Goal: Task Accomplishment & Management: Use online tool/utility

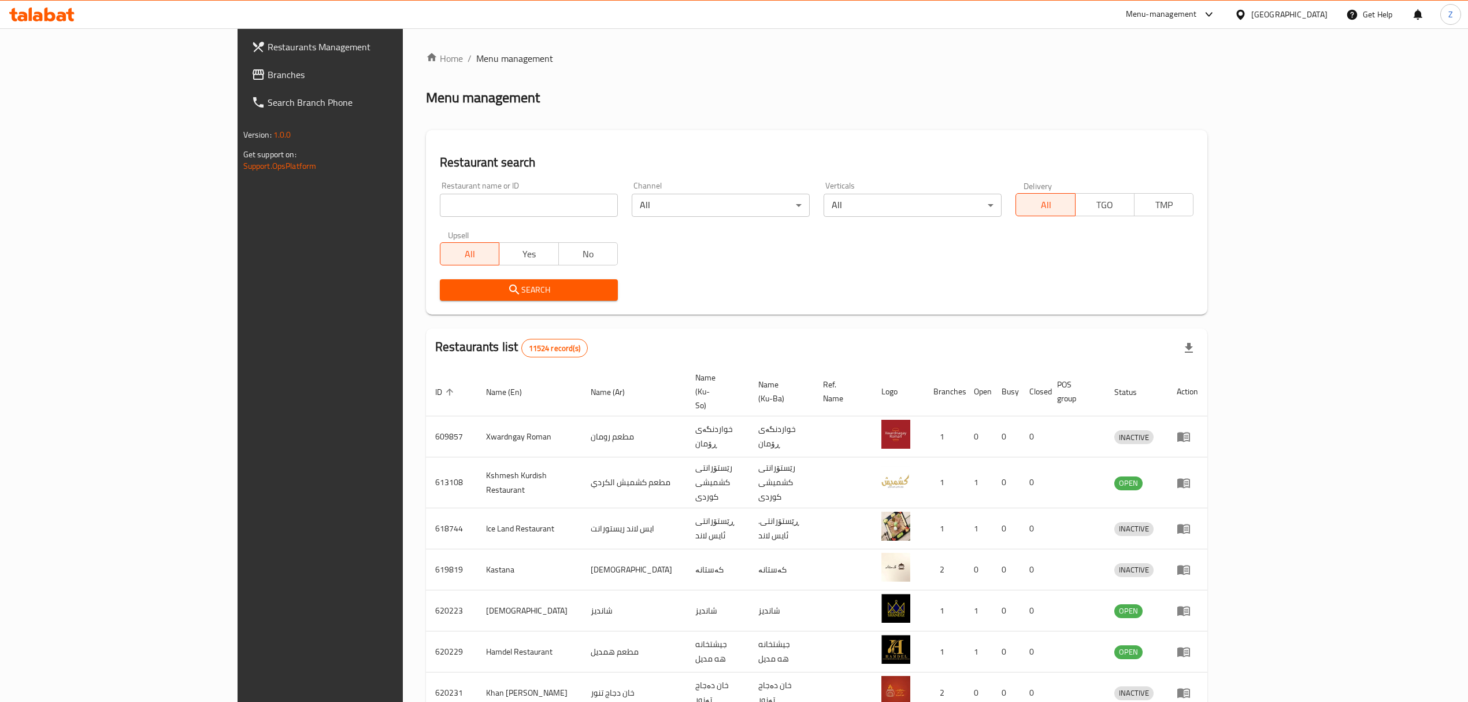
drag, startPoint x: 0, startPoint y: 0, endPoint x: 366, endPoint y: 208, distance: 420.9
click at [440, 208] on input "search" at bounding box center [529, 205] width 178 height 23
type input "khan alsam"
click button "Search" at bounding box center [529, 289] width 178 height 21
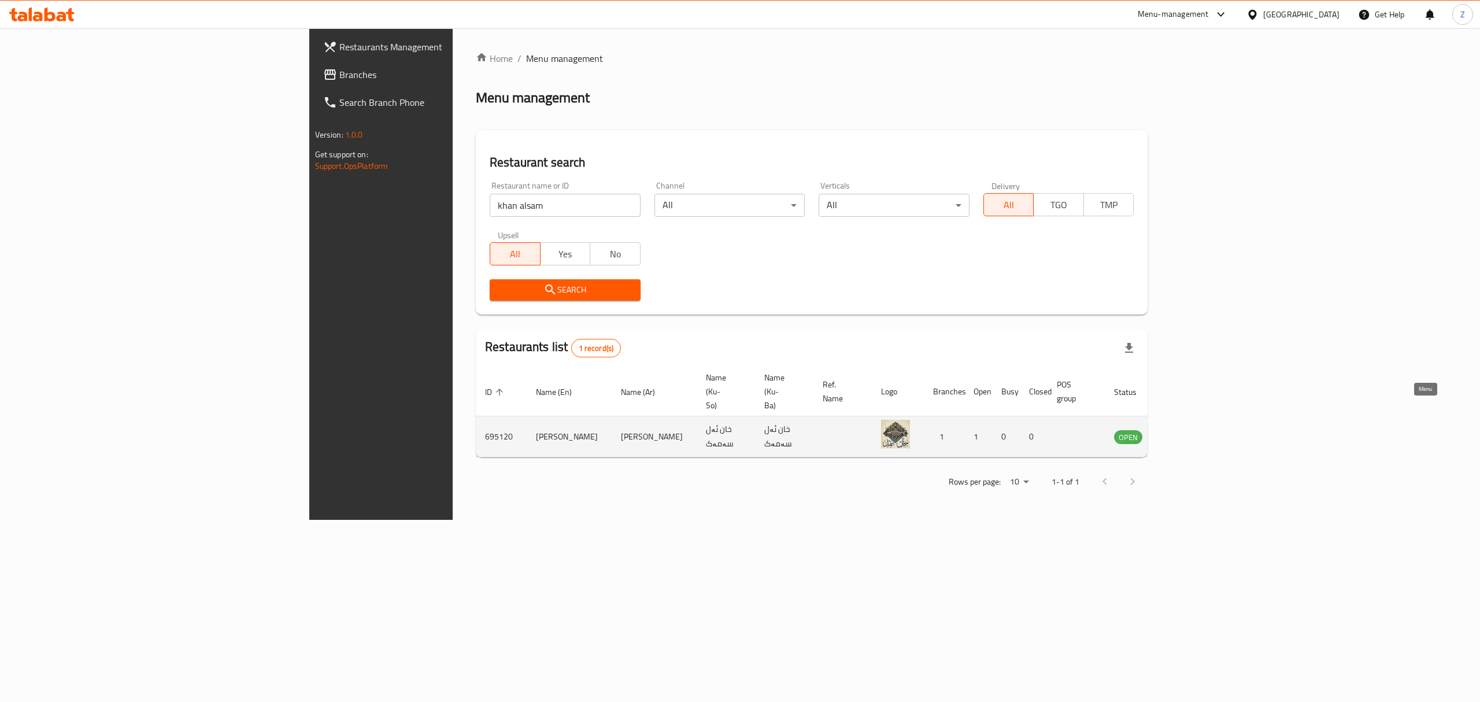
click at [1188, 432] on icon "enhanced table" at bounding box center [1181, 437] width 13 height 10
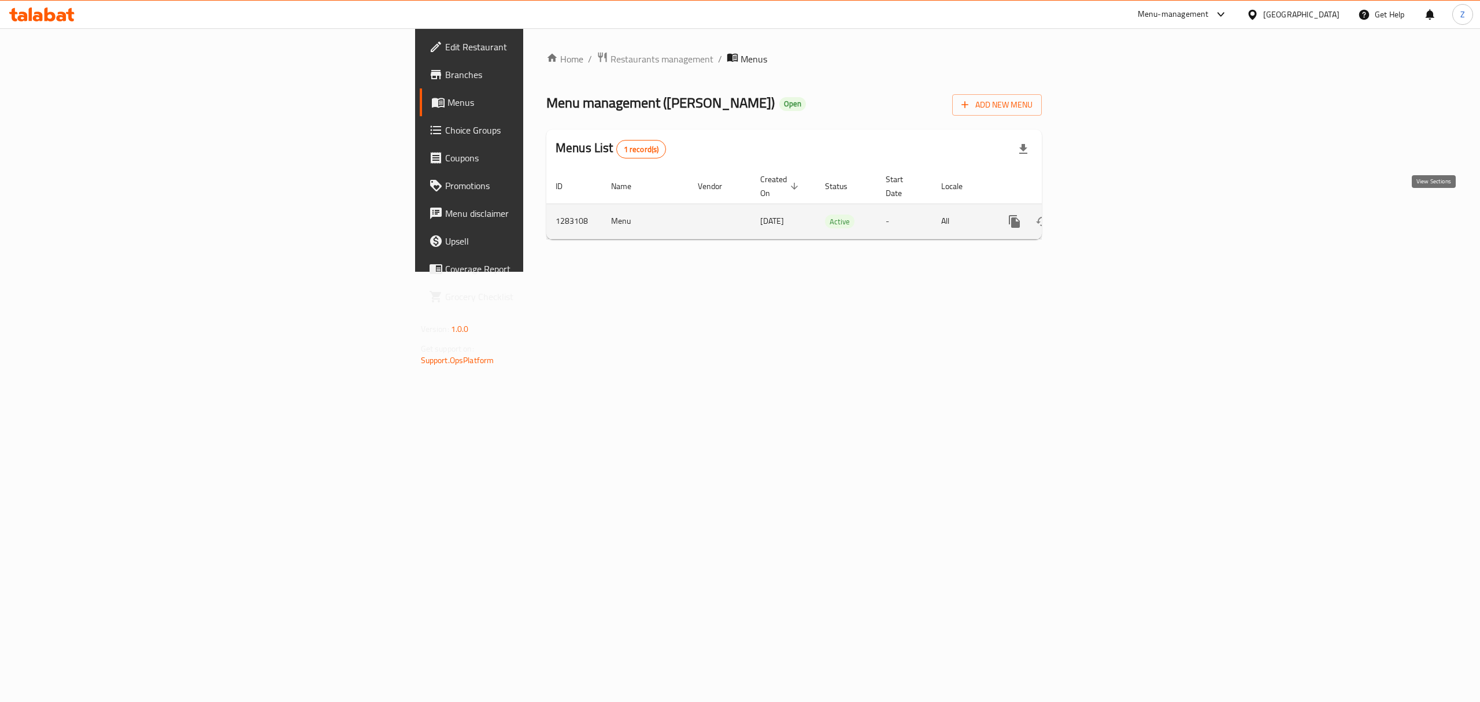
click at [1105, 214] on icon "enhanced table" at bounding box center [1098, 221] width 14 height 14
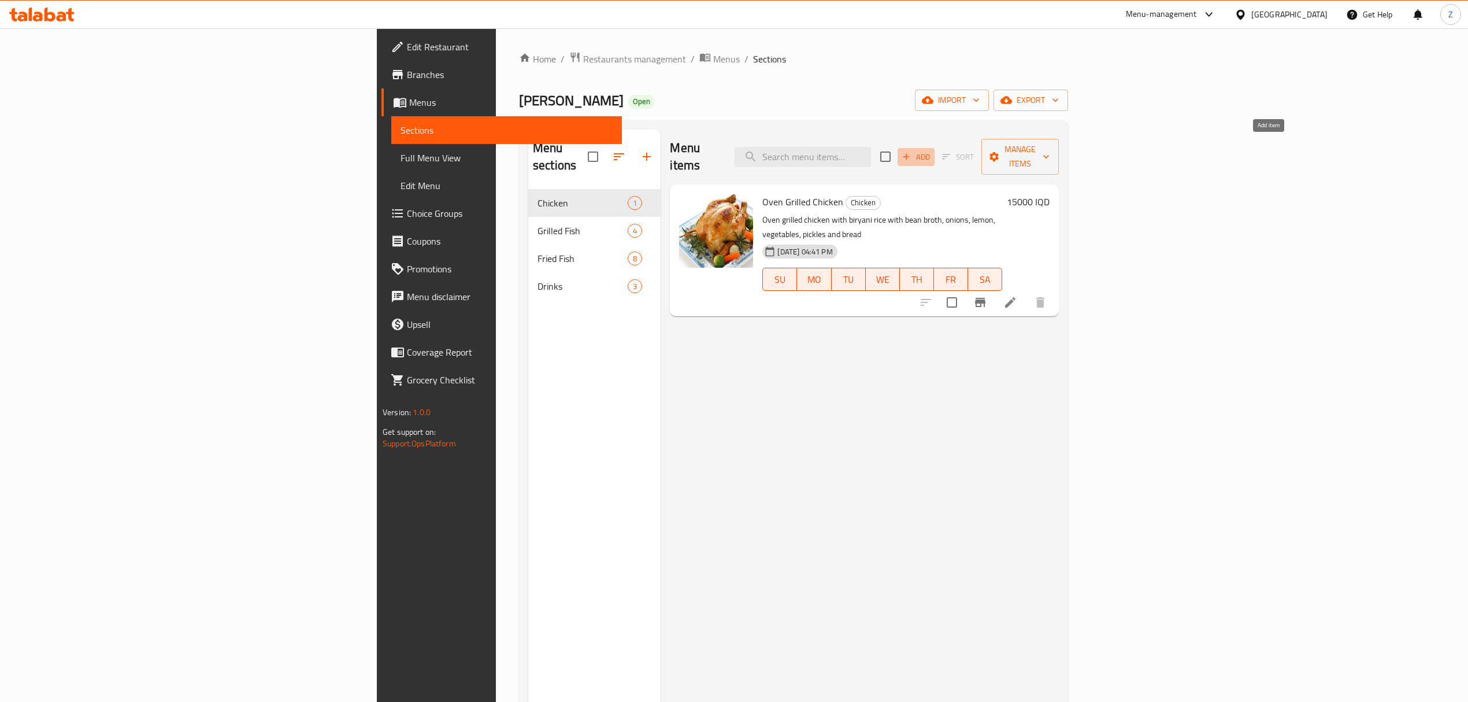
click at [912, 154] on icon "button" at bounding box center [906, 156] width 10 height 10
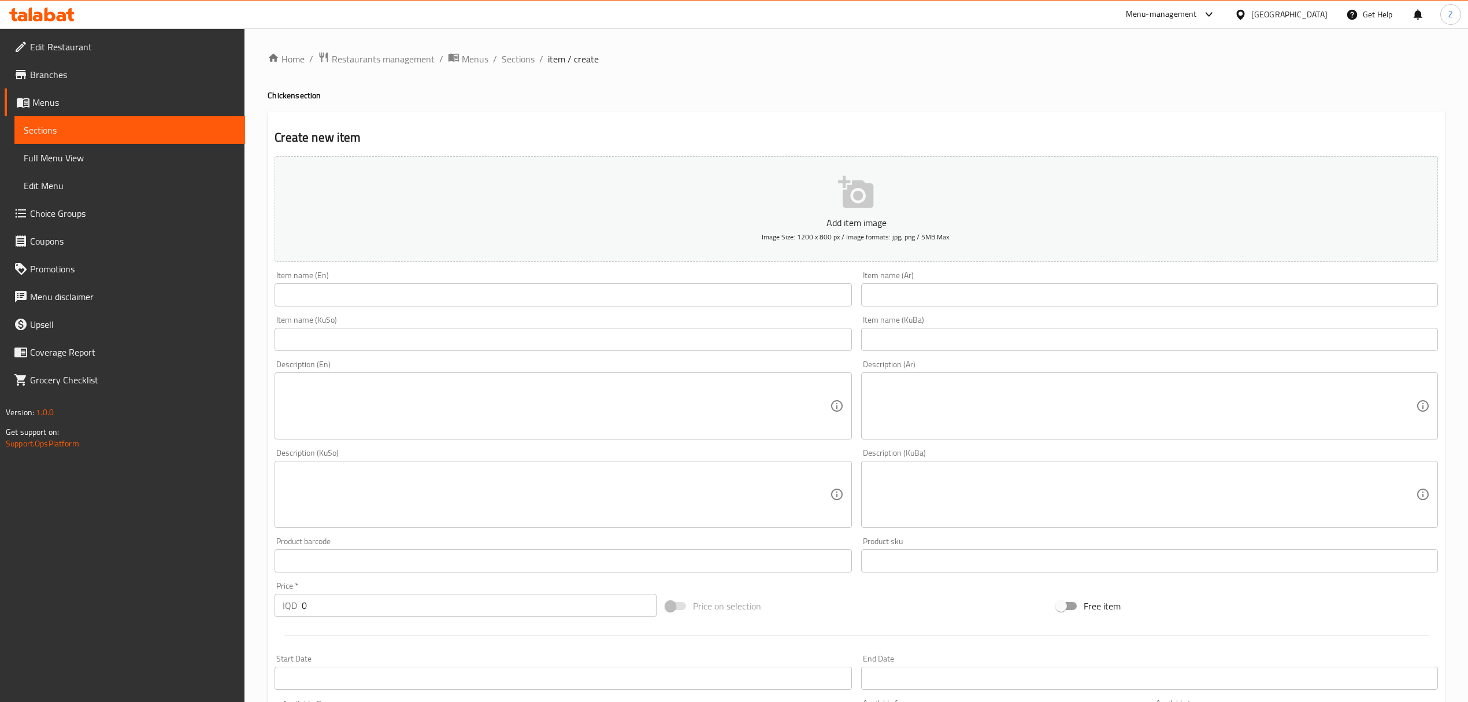
click at [1060, 283] on div "Item name (Ar) Item name (Ar)" at bounding box center [1149, 288] width 577 height 35
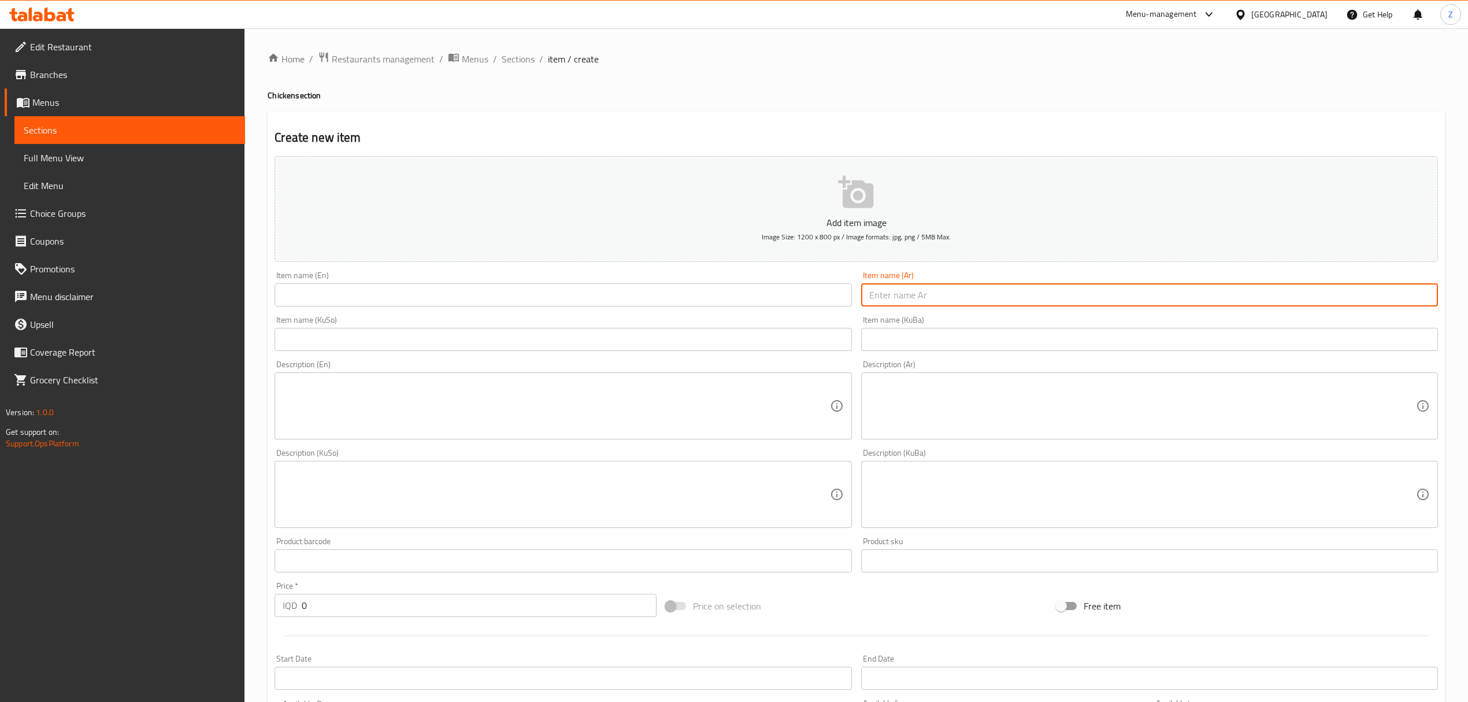
click at [1044, 296] on input "text" at bounding box center [1149, 294] width 577 height 23
type input "]"
type input "دجاج مشوي على الحطب"
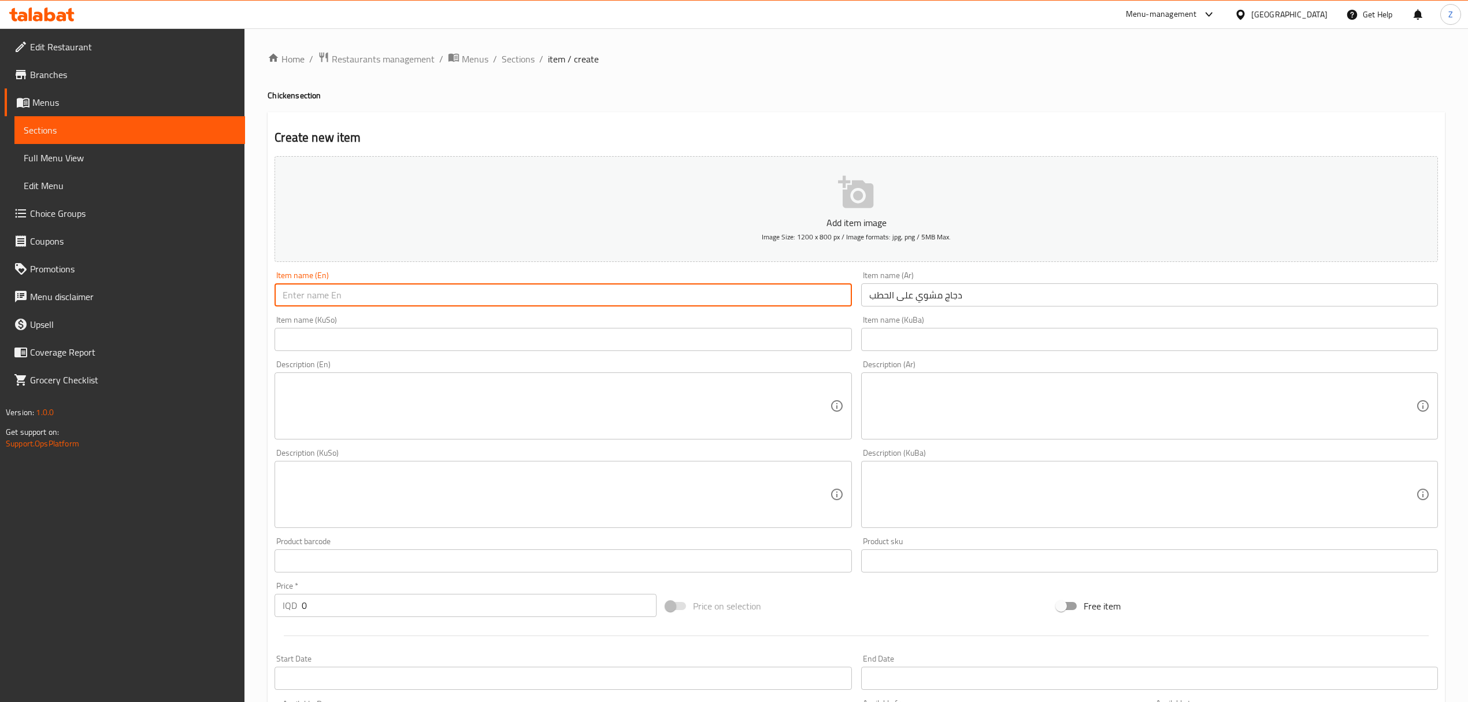
click at [745, 295] on input "text" at bounding box center [563, 294] width 577 height 23
drag, startPoint x: 369, startPoint y: 295, endPoint x: 387, endPoint y: 295, distance: 17.9
click at [387, 295] on input "Grilled Chicken On Chaechole" at bounding box center [563, 294] width 577 height 23
click at [373, 297] on input "Grilled Chicken On Chaechole" at bounding box center [563, 294] width 577 height 23
click at [444, 294] on input "Grilled Chicken On Charchole" at bounding box center [563, 294] width 577 height 23
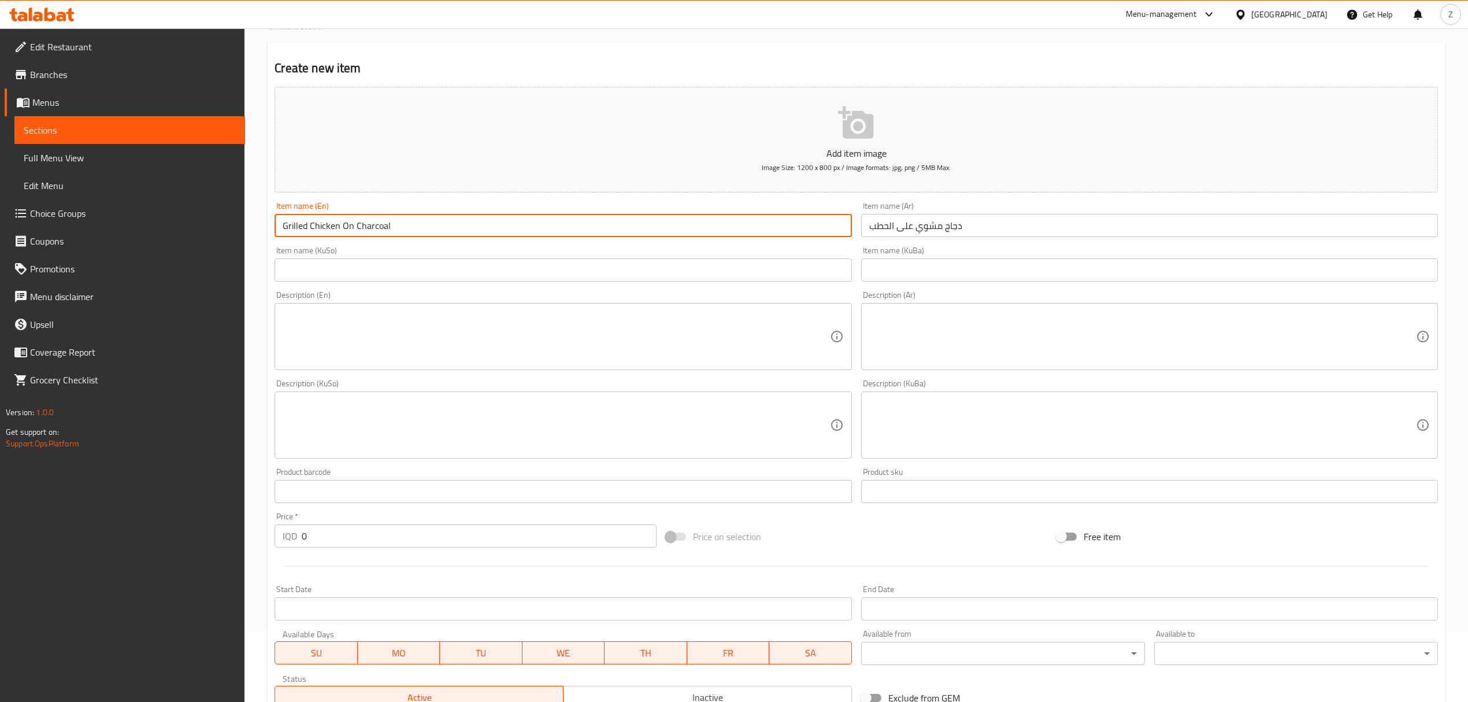
scroll to position [247, 0]
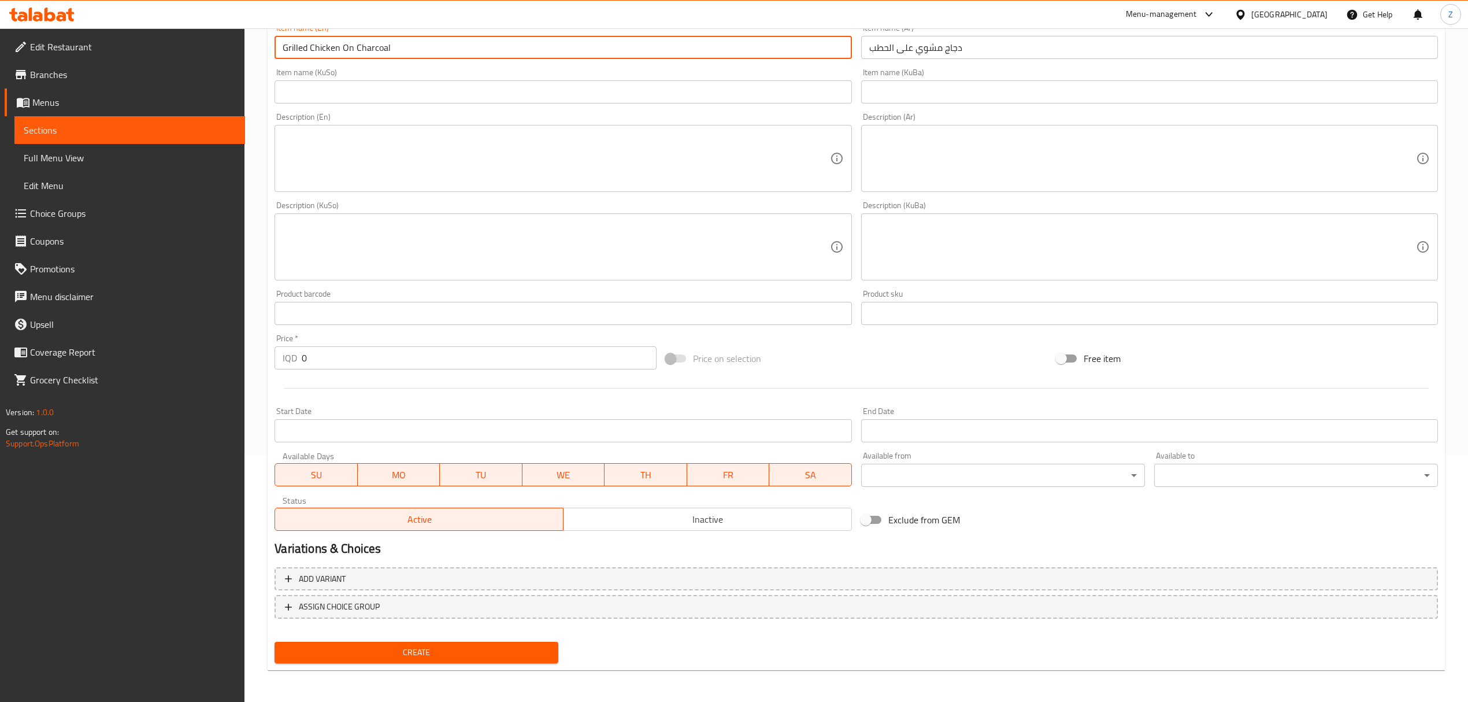
type input "Grilled Chicken On Charcoal"
click at [422, 366] on input "0" at bounding box center [479, 357] width 354 height 23
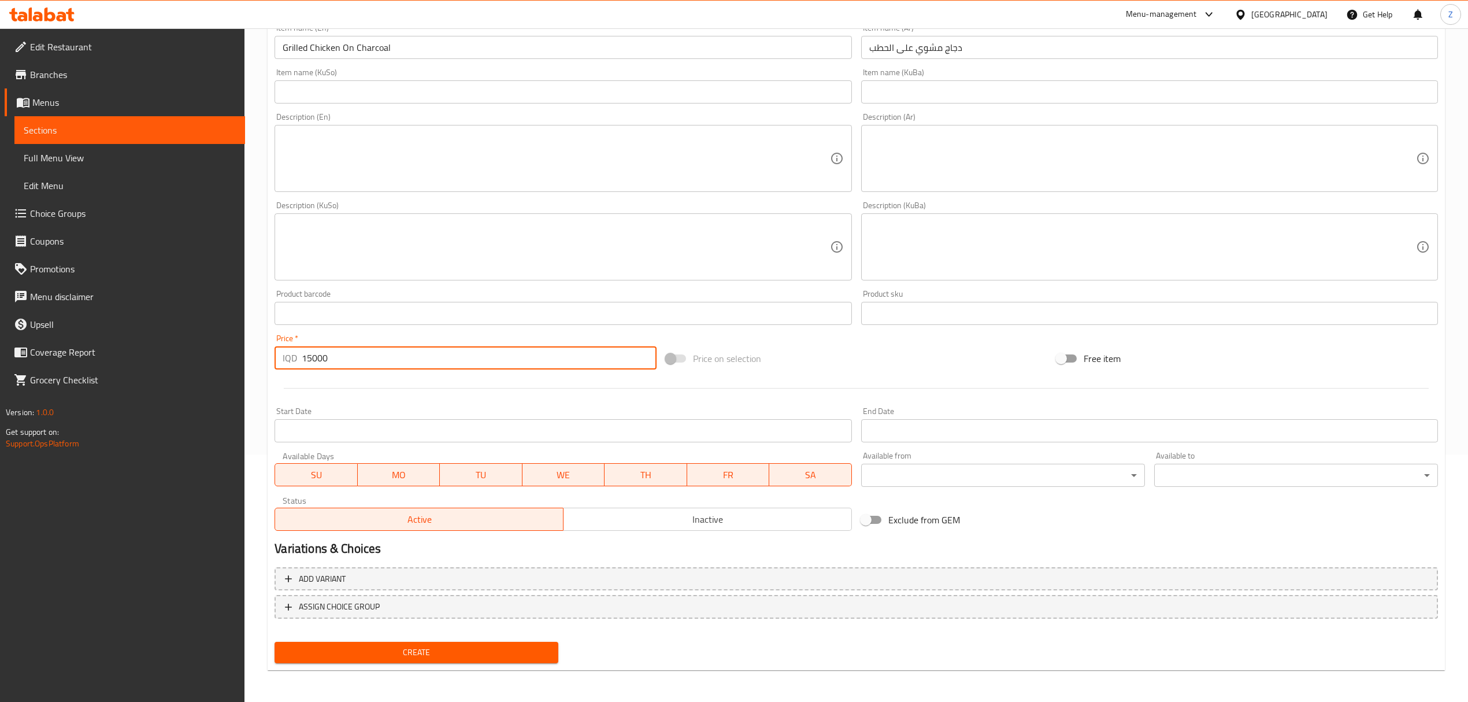
type input "15000"
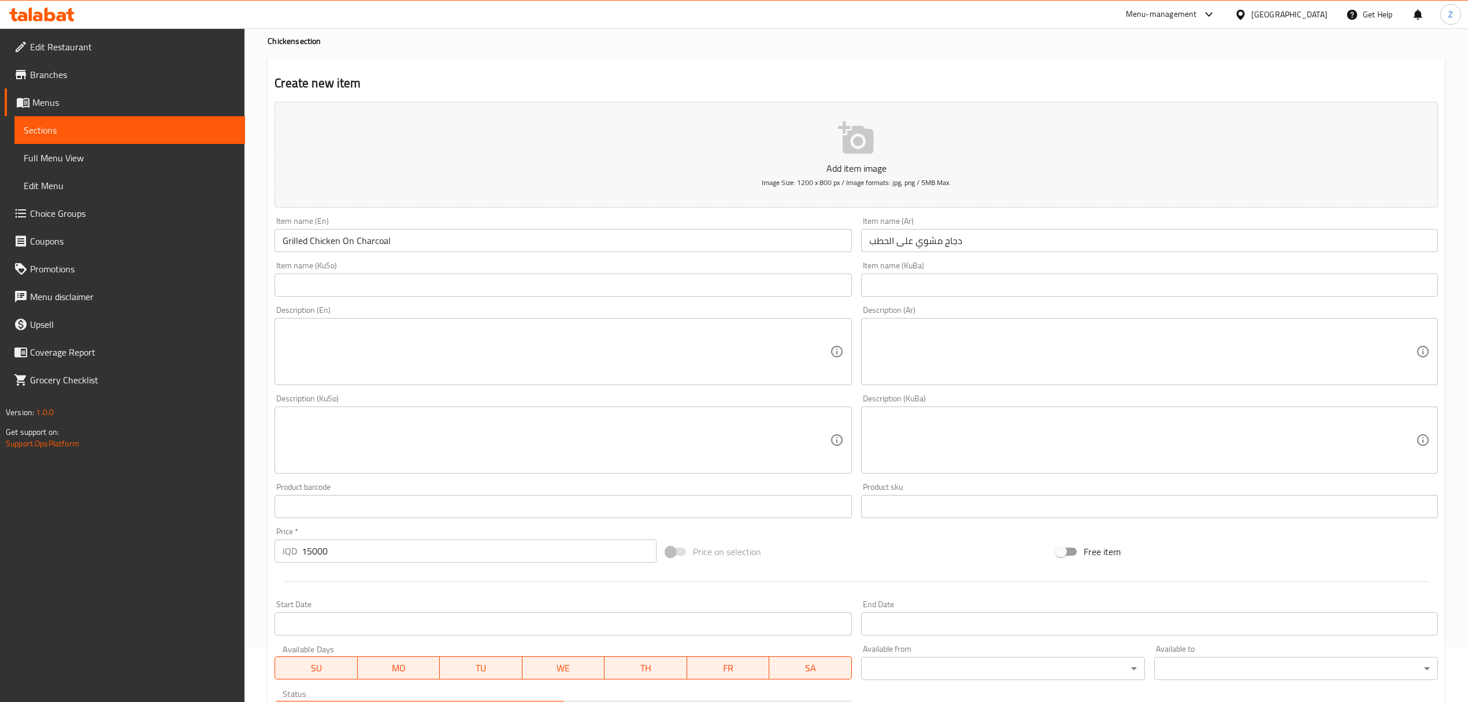
scroll to position [54, 0]
click at [938, 236] on input "دجاج مشوي على الحطب" at bounding box center [1149, 240] width 577 height 23
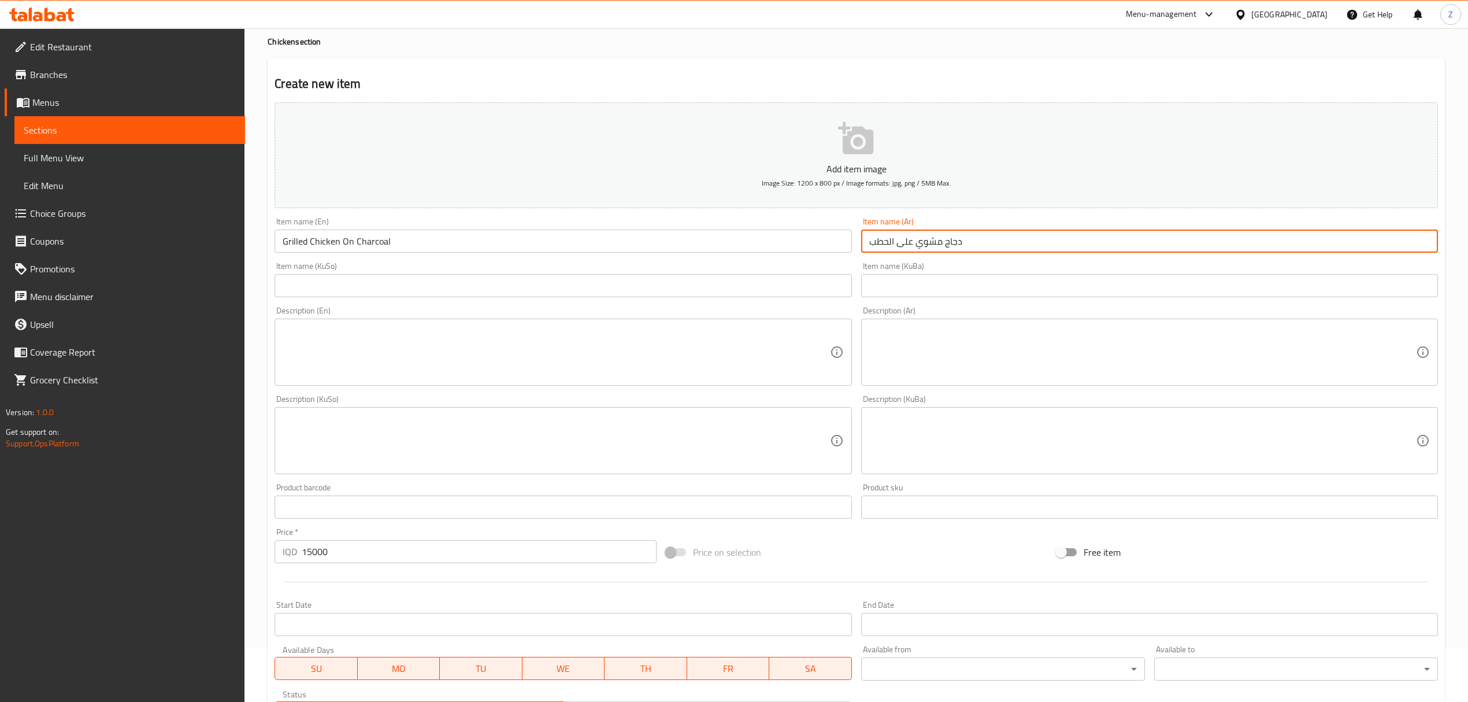
click at [938, 236] on input "دجاج مشوي على الحطب" at bounding box center [1149, 240] width 577 height 23
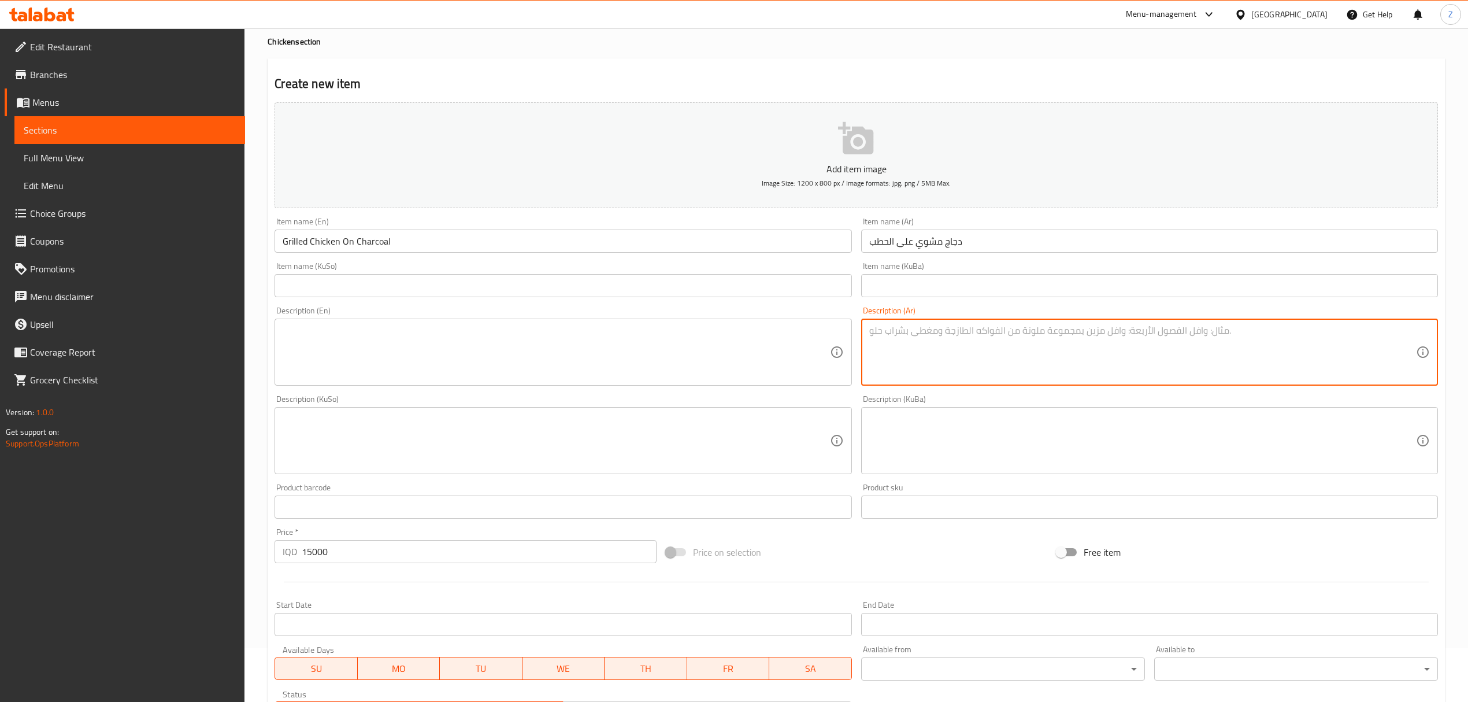
paste textarea "دجاج مشوي على الحطب"
paste textarea "مع الرز الاحمر + بصل وطرشي"
click at [977, 331] on textarea "دجاج مشوي على الحطب<مع الرز الاحمر + بصل وطرشي" at bounding box center [1142, 352] width 547 height 55
click at [958, 333] on textarea "دجاج مشوي على الحطب, الرز الاحمر + بصل وطرشي" at bounding box center [1142, 352] width 547 height 55
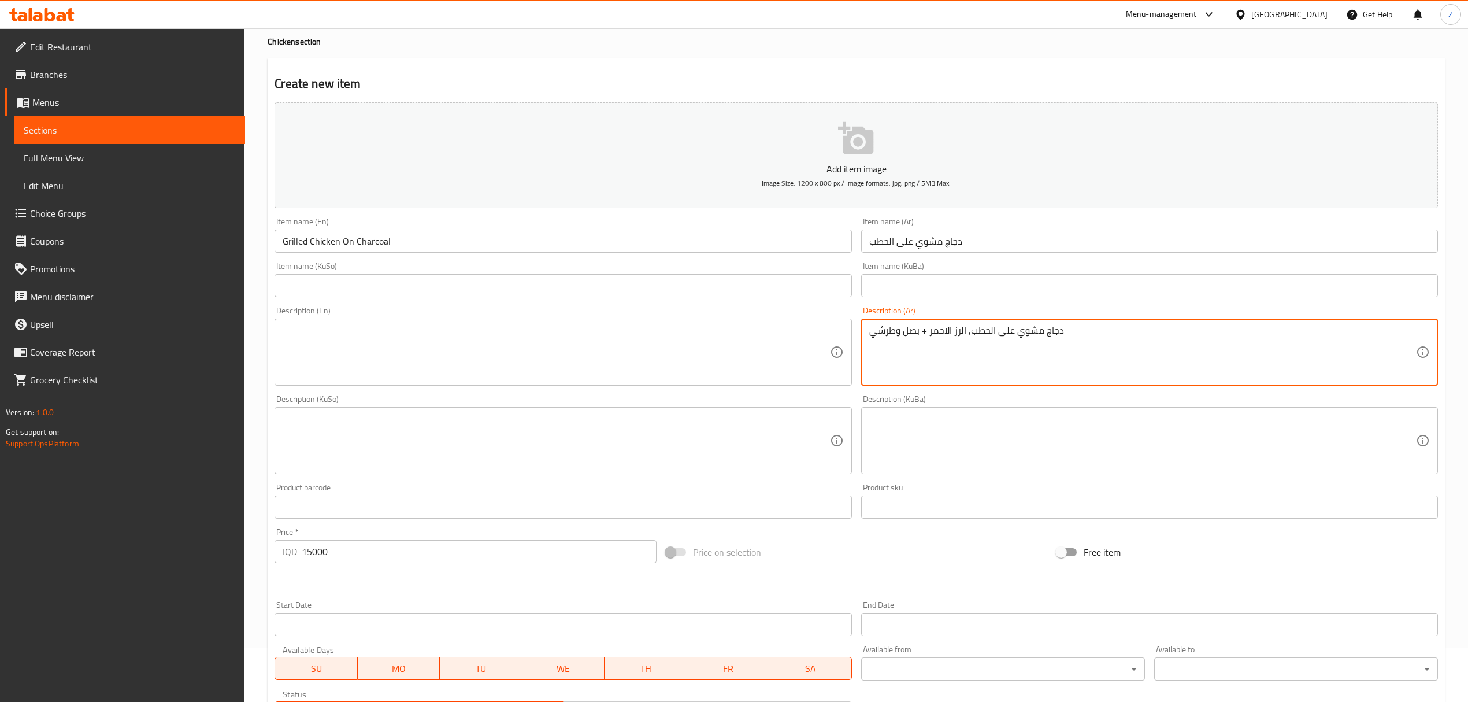
click at [958, 333] on textarea "دجاج مشوي على الحطب, الرز الاحمر + بصل وطرشي" at bounding box center [1142, 352] width 547 height 55
click at [946, 329] on textarea "دجاج مشوي على الحطب, رز الاحمر + بصل وطرشي" at bounding box center [1142, 352] width 547 height 55
click at [947, 329] on textarea "دجاج مشوي على الحطب, رز الاحمر + بصل وطرشي" at bounding box center [1142, 352] width 547 height 55
click at [898, 332] on textarea "دجاج مشوي على الحطب, رز احمر + بصل وطرشي" at bounding box center [1142, 352] width 547 height 55
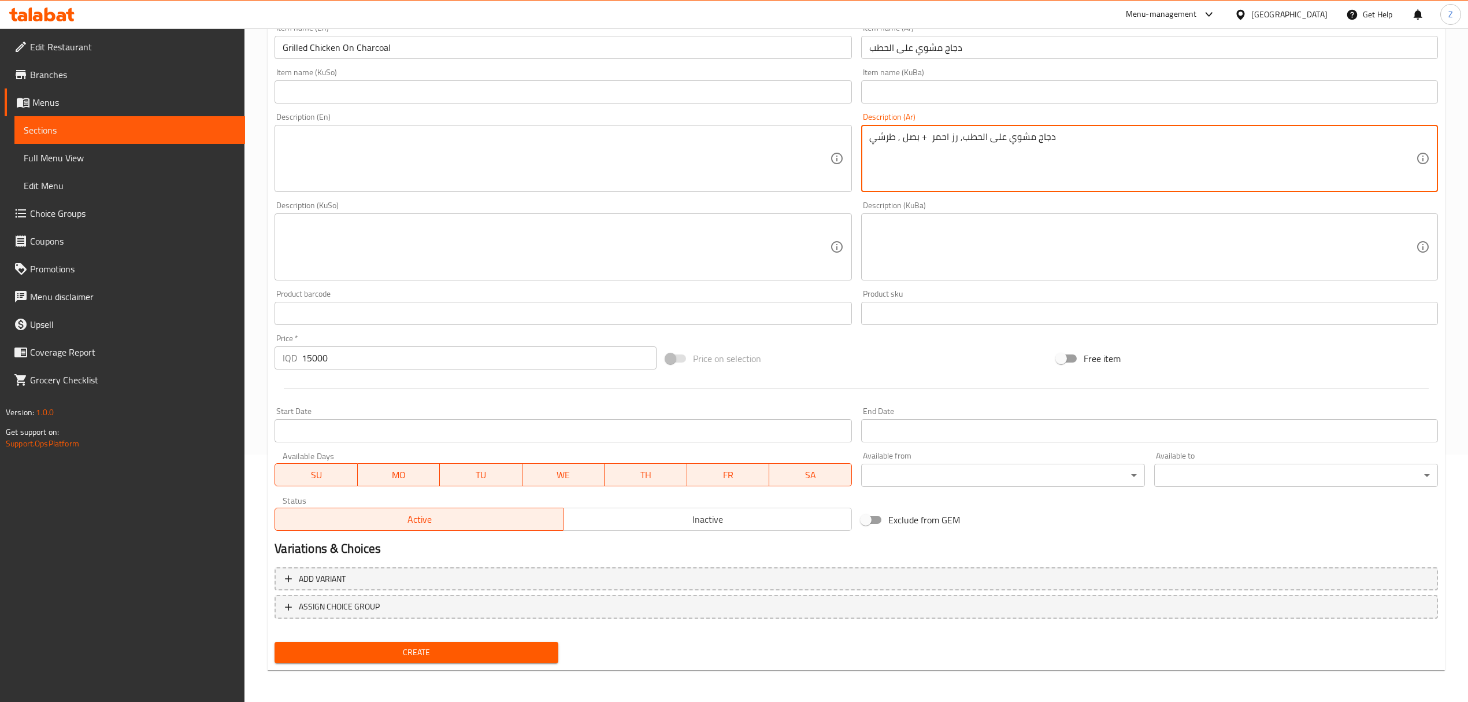
type textarea "دجاج مشوي على الحطب, رز احمر + بصل , طرشي"
click at [462, 650] on span "Create" at bounding box center [416, 652] width 265 height 14
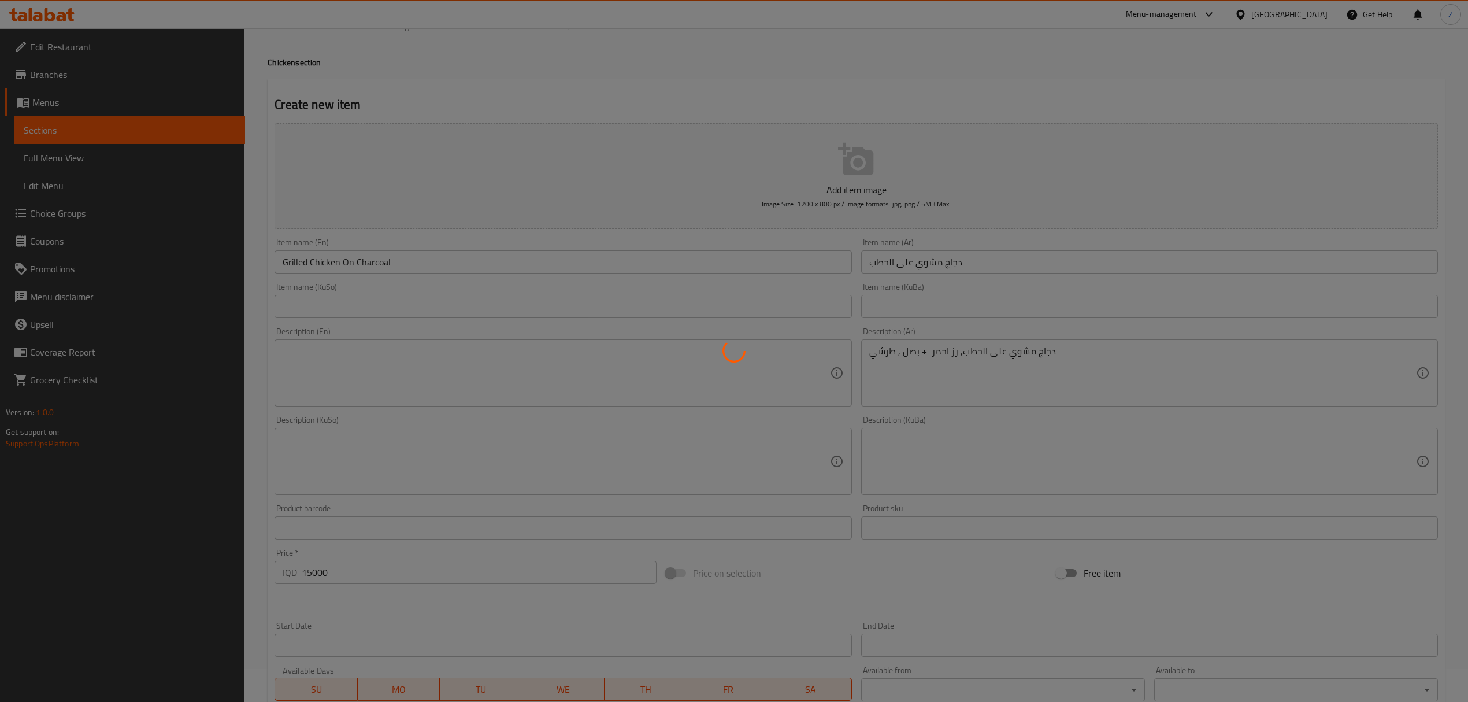
scroll to position [0, 0]
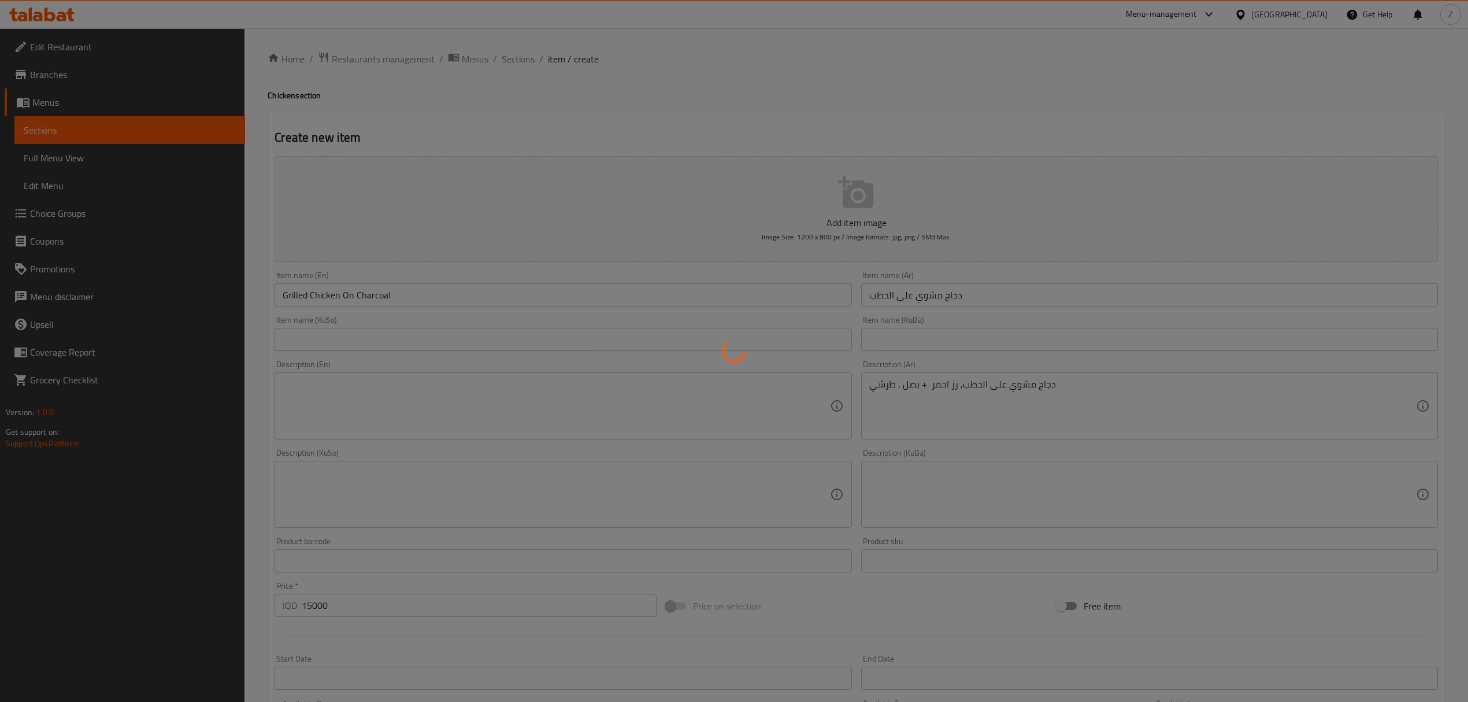
type input "0"
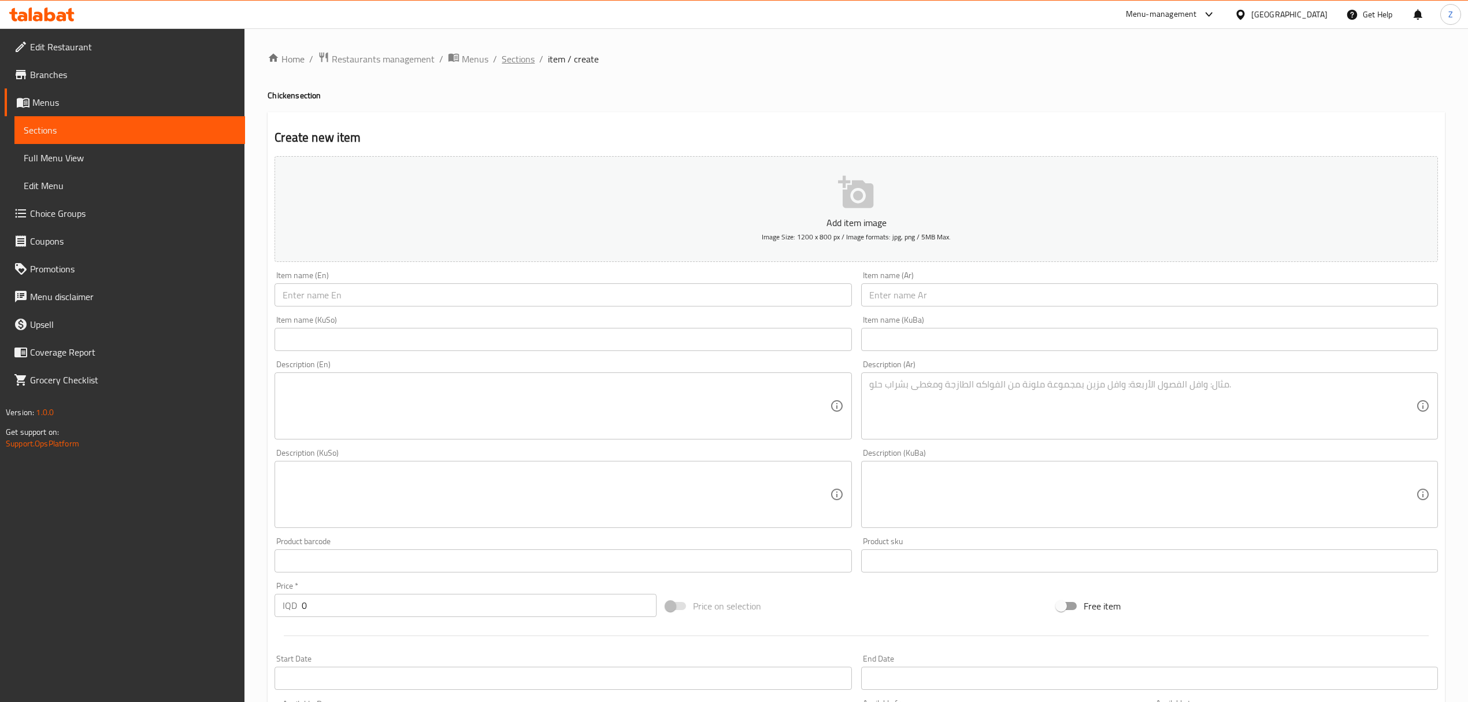
click at [512, 65] on span "Sections" at bounding box center [518, 59] width 33 height 14
